Goal: Information Seeking & Learning: Learn about a topic

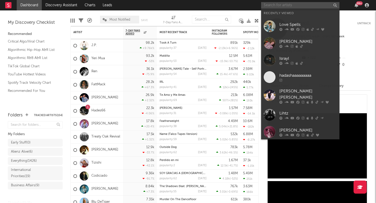
click at [279, 3] on input "text" at bounding box center [300, 5] width 78 height 7
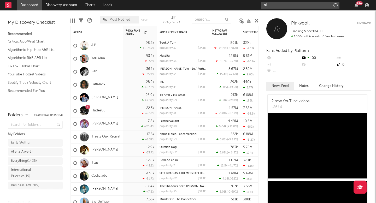
type input "n"
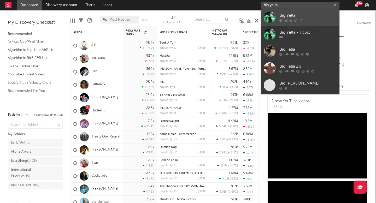
type input "big yella"
click at [292, 14] on div "Big Yella" at bounding box center [307, 16] width 57 height 6
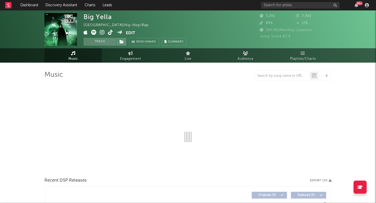
select select "1w"
